Goal: Information Seeking & Learning: Understand process/instructions

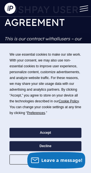
click at [44, 134] on button "Accept" at bounding box center [44, 133] width 71 height 10
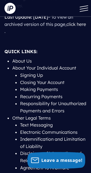
scroll to position [86, 0]
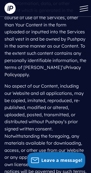
scroll to position [9034, 0]
